Goal: Information Seeking & Learning: Learn about a topic

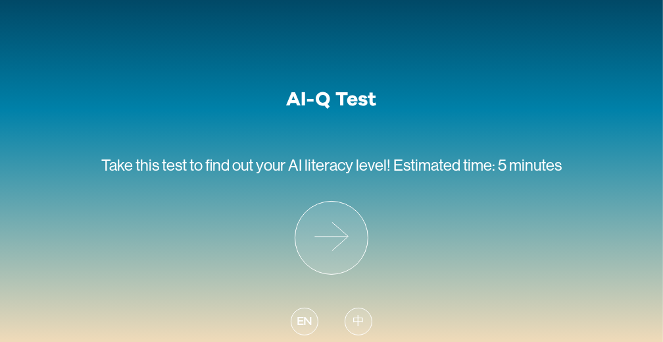
scroll to position [85, 0]
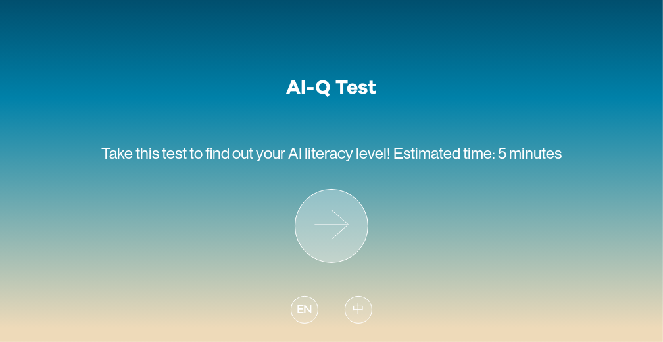
click at [319, 227] on icon at bounding box center [331, 226] width 72 height 72
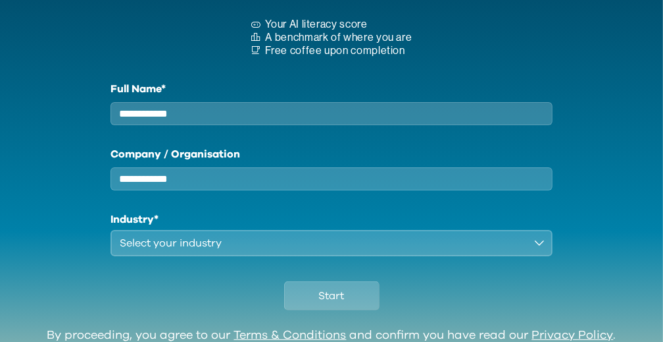
scroll to position [197, 0]
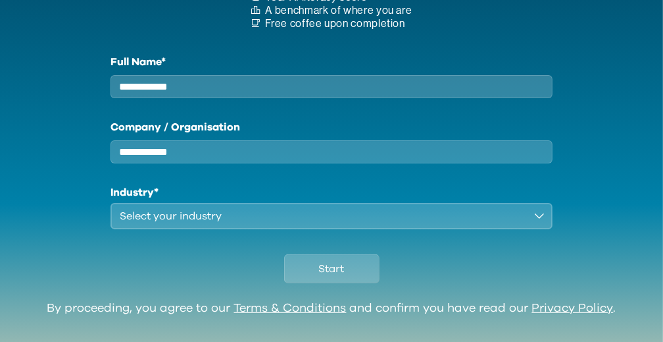
click at [295, 224] on div "Select your industry" at bounding box center [322, 216] width 405 height 16
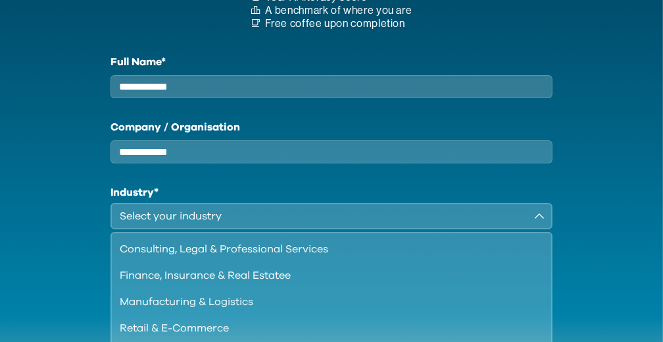
click at [295, 224] on div "Select your industry" at bounding box center [322, 216] width 405 height 16
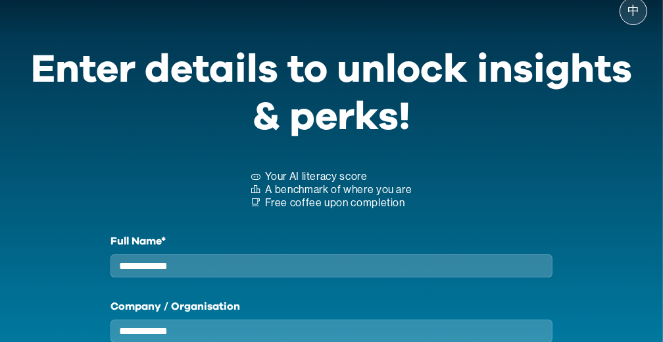
scroll to position [0, 0]
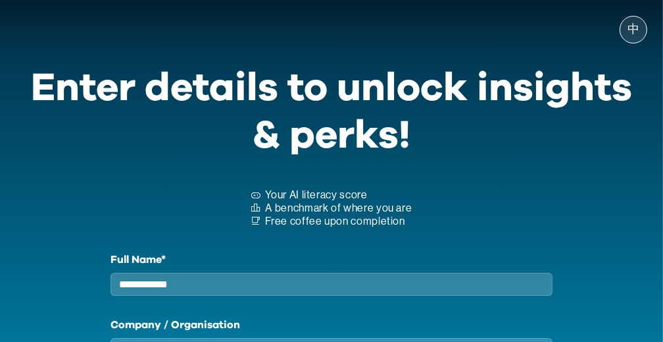
click at [283, 284] on input "Full Name*" at bounding box center [332, 283] width 442 height 23
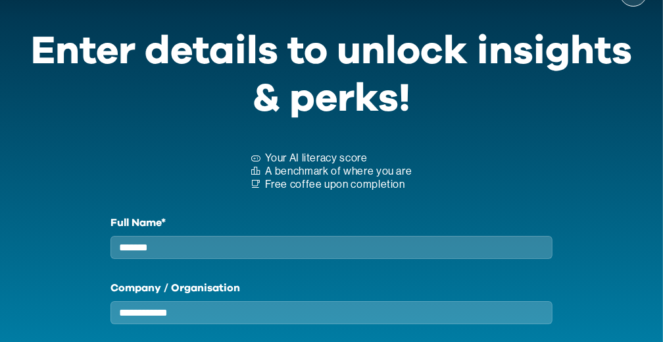
scroll to position [131, 0]
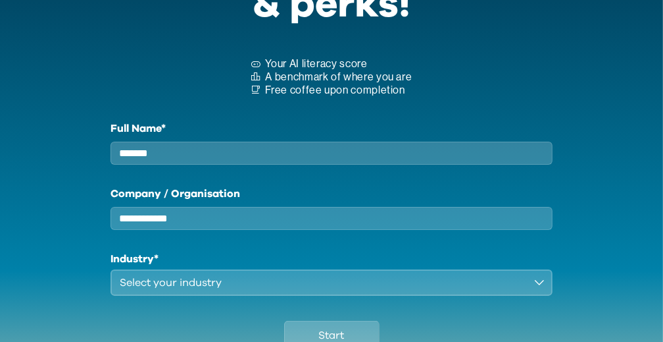
type input "*******"
click at [212, 223] on input "Company / Organisation" at bounding box center [332, 218] width 442 height 23
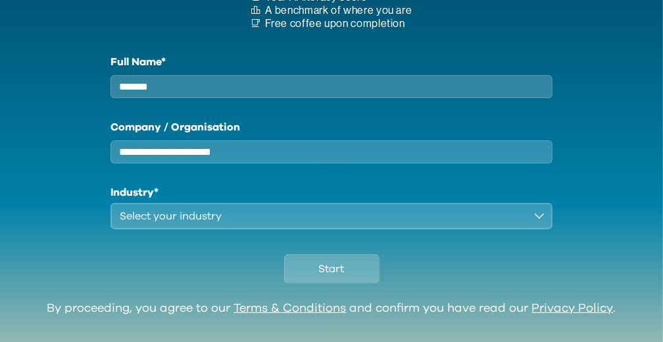
type input "**********"
click at [192, 224] on div "Select your industry" at bounding box center [322, 216] width 405 height 16
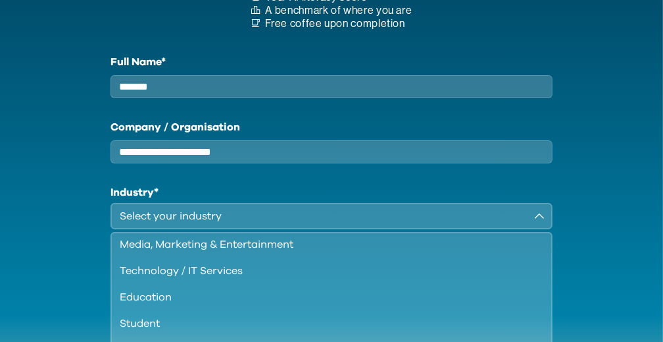
scroll to position [113, 0]
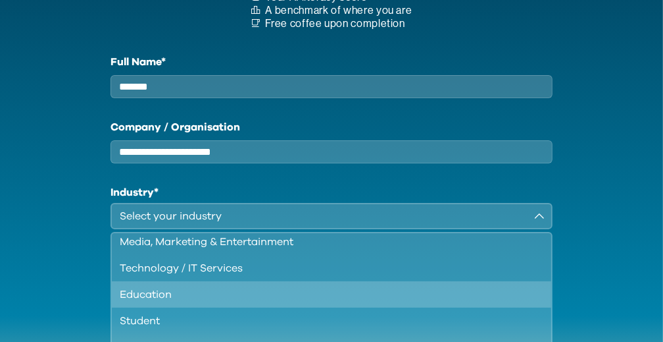
click at [180, 302] on div "Education" at bounding box center [324, 294] width 408 height 16
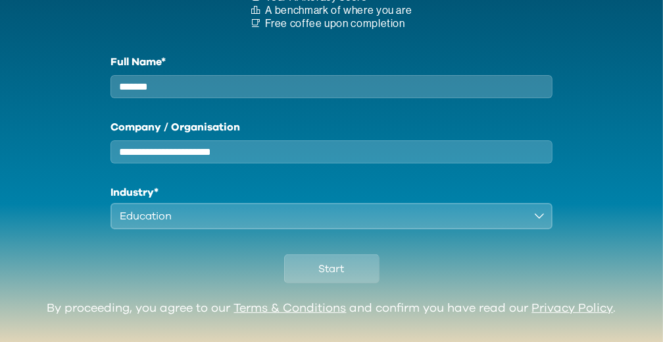
click at [49, 272] on div "**********" at bounding box center [331, 75] width 663 height 453
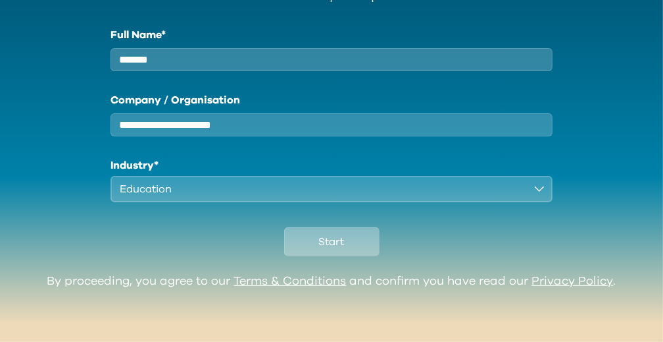
scroll to position [234, 0]
click at [328, 243] on span "Start" at bounding box center [332, 242] width 26 height 16
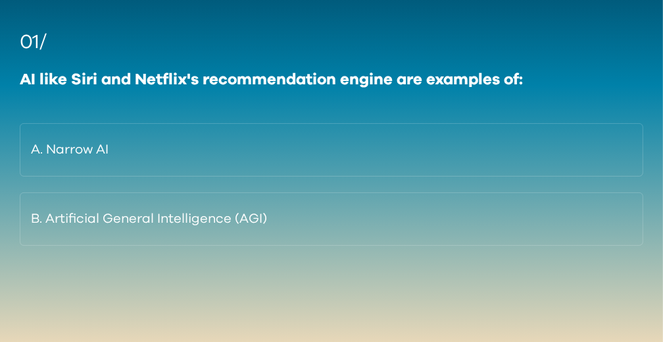
scroll to position [131, 0]
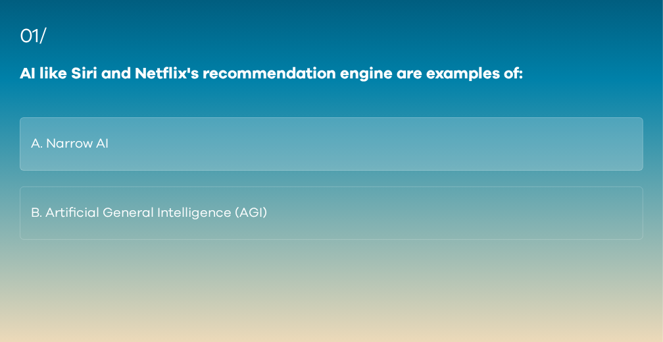
click at [51, 140] on button "A. Narrow AI" at bounding box center [332, 143] width 624 height 53
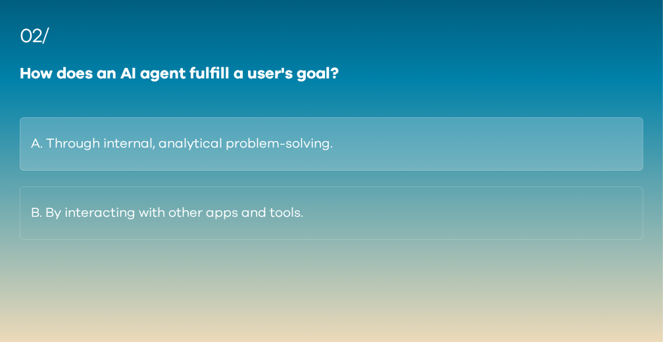
click at [223, 142] on button "A. Through internal, analytical problem-solving." at bounding box center [332, 143] width 624 height 53
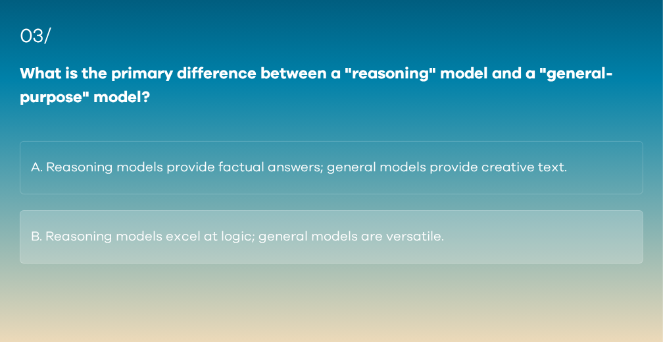
click at [363, 243] on button "B. Reasoning models excel at logic; general models are versatile." at bounding box center [332, 236] width 624 height 53
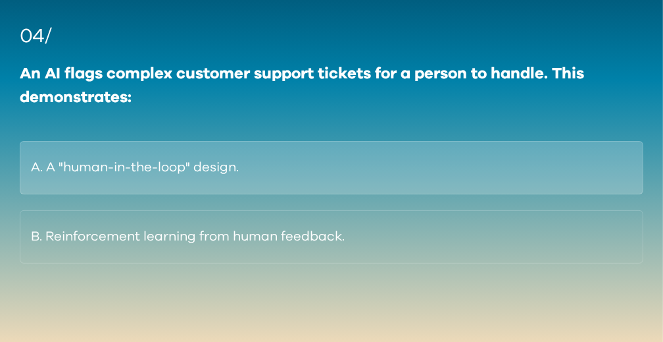
click at [227, 171] on button "A. A "human-in-the-loop" design." at bounding box center [332, 167] width 624 height 53
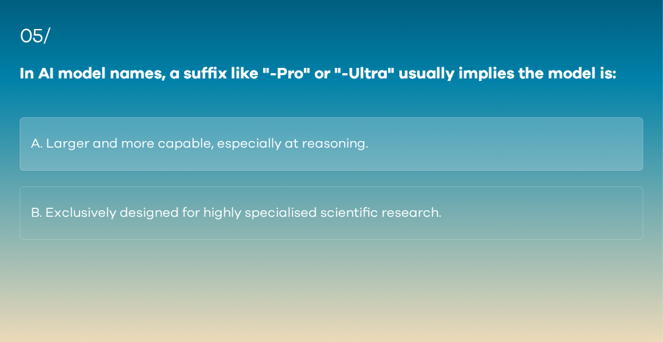
click at [331, 144] on button "A. Larger and more capable, especially at reasoning." at bounding box center [332, 143] width 624 height 53
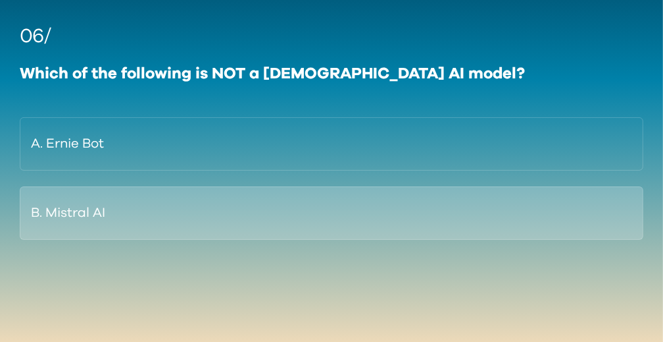
click at [153, 212] on button "B. Mistral AI" at bounding box center [332, 212] width 624 height 53
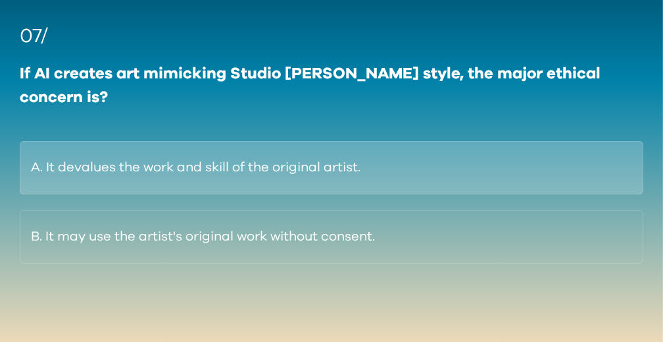
click at [218, 155] on button "A. It devalues the work and skill of the original artist." at bounding box center [332, 167] width 624 height 53
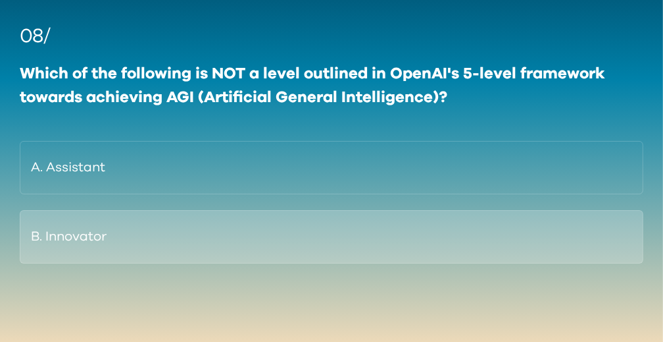
click at [84, 240] on button "B. Innovator" at bounding box center [332, 236] width 624 height 53
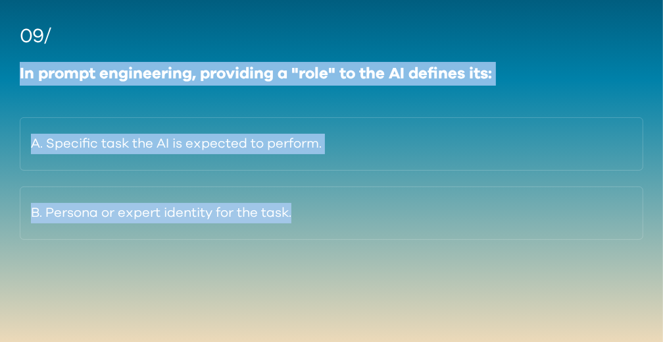
drag, startPoint x: 21, startPoint y: 74, endPoint x: 334, endPoint y: 242, distance: 355.4
click at [334, 242] on div "09/ In prompt engineering, providing a "role" to the AI defines its: A. Specifi…" at bounding box center [332, 138] width 638 height 296
copy div "In prompt engineering, providing a "role" to the AI defines its: A. Specific ta…"
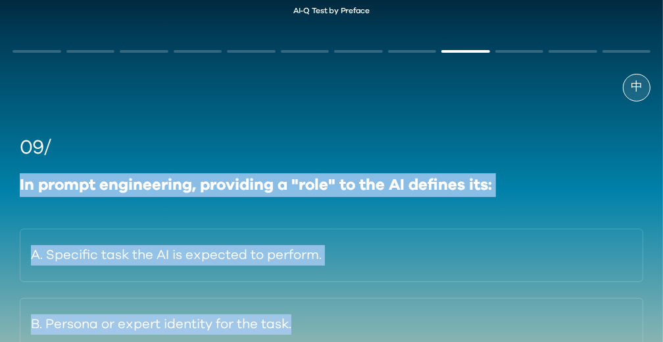
scroll to position [0, 0]
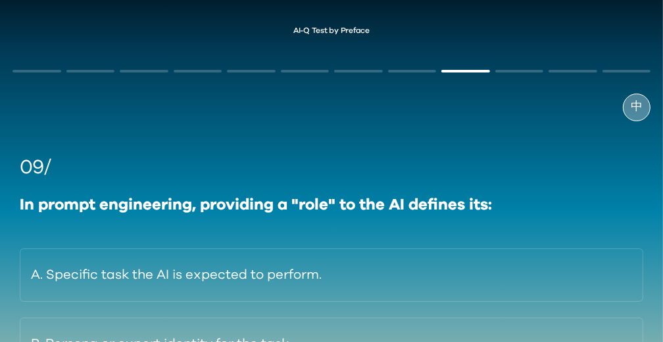
click at [637, 110] on span "中" at bounding box center [637, 107] width 12 height 18
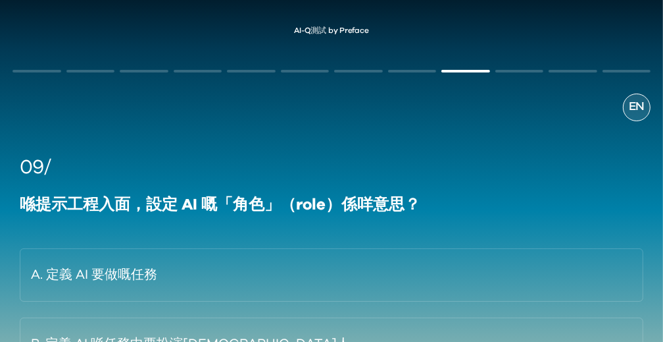
click at [27, 72] on div "EN 09/ 喺提示工程入面，設定 AI 嘅「角色」（role）係咩意思？ A. 定義 AI 要做嘅任務 B. 定義 AI 喺任務中要扮演[DEMOGRAPH…" at bounding box center [331, 270] width 663 height 442
